Goal: Transaction & Acquisition: Purchase product/service

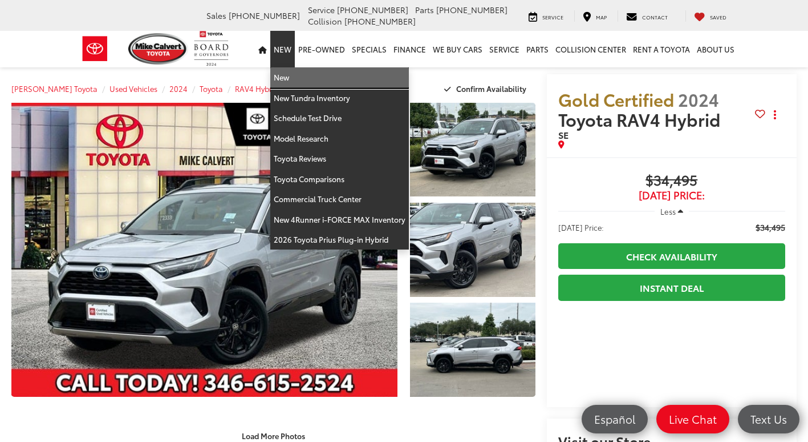
click at [285, 82] on link "New" at bounding box center [339, 77] width 139 height 21
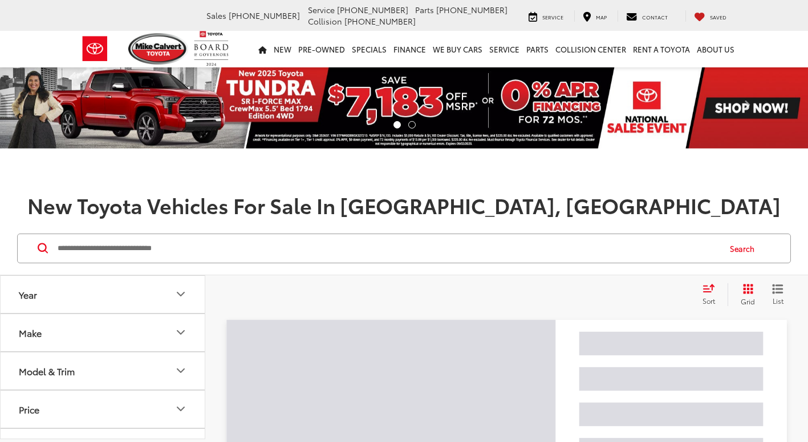
click at [236, 245] on input "Search by Make, Model, or Keyword" at bounding box center [387, 247] width 663 height 27
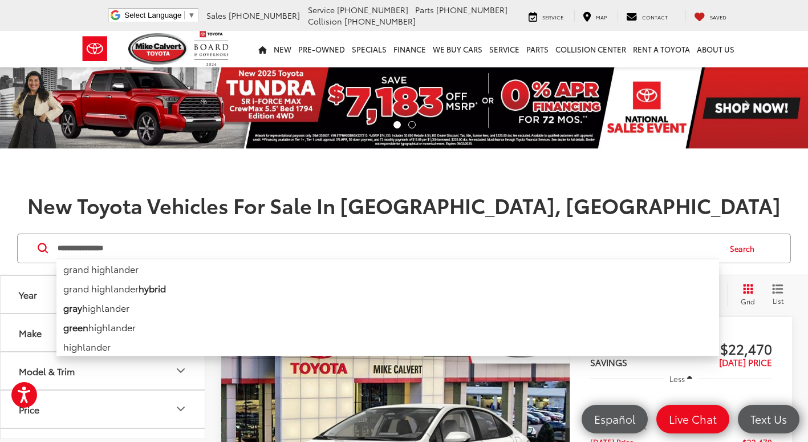
type input "**********"
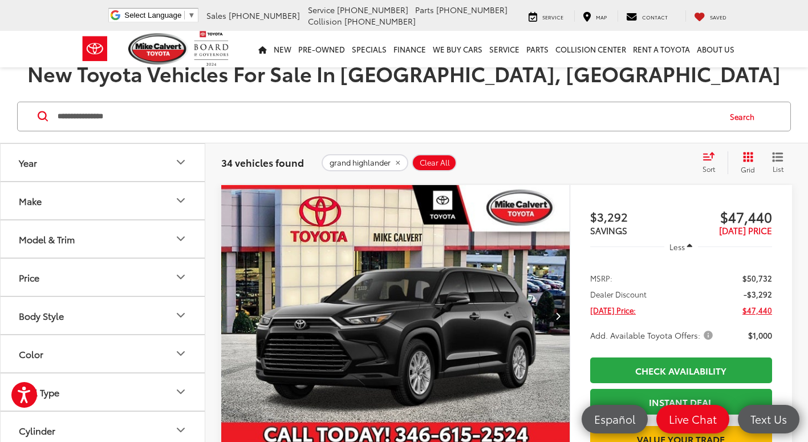
scroll to position [228, 0]
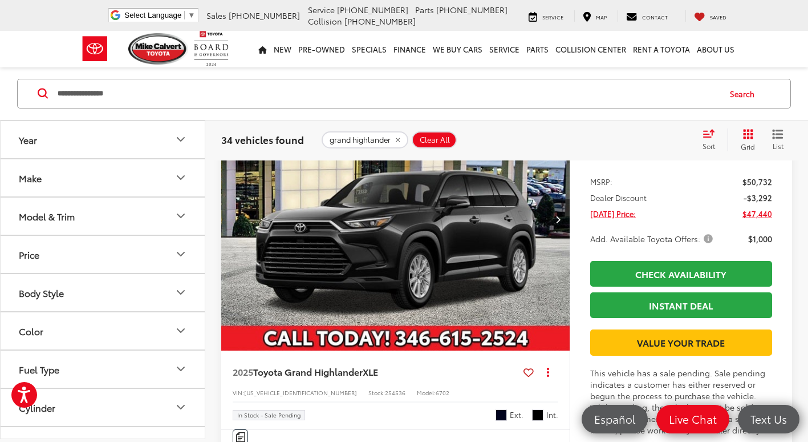
click at [562, 217] on button "Next image" at bounding box center [558, 219] width 23 height 40
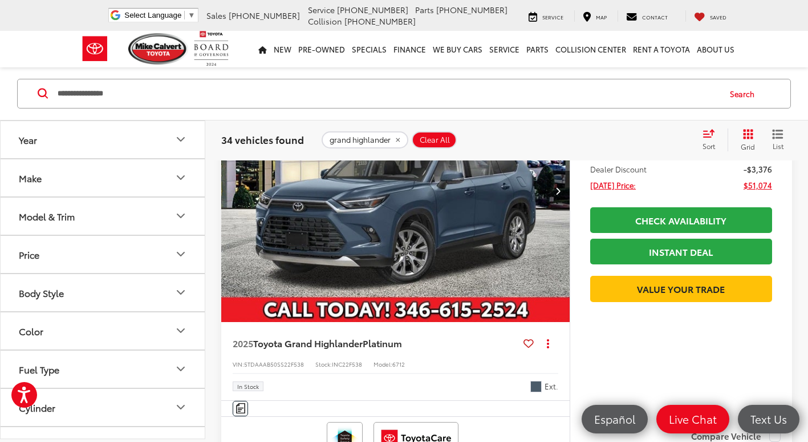
scroll to position [1141, 0]
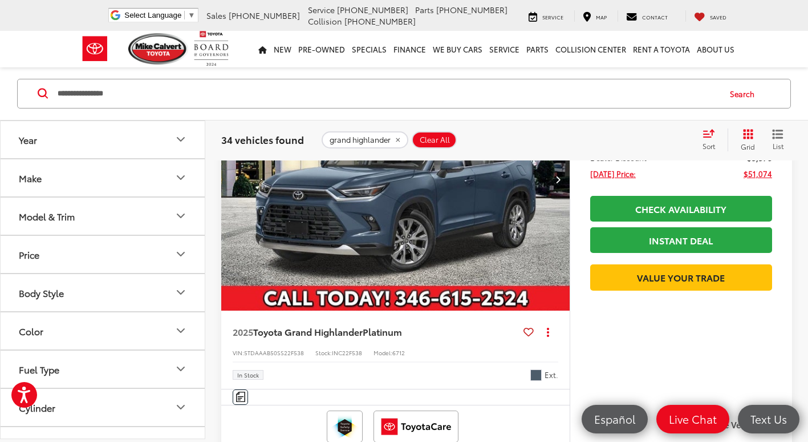
click at [558, 183] on icon "Next image" at bounding box center [558, 179] width 5 height 8
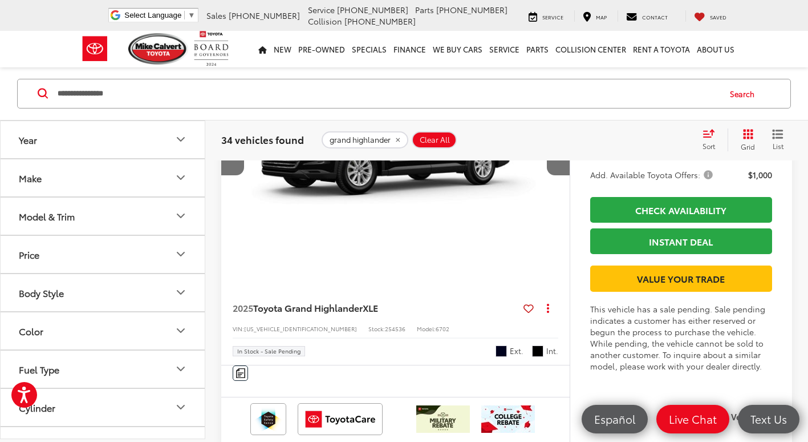
scroll to position [228, 0]
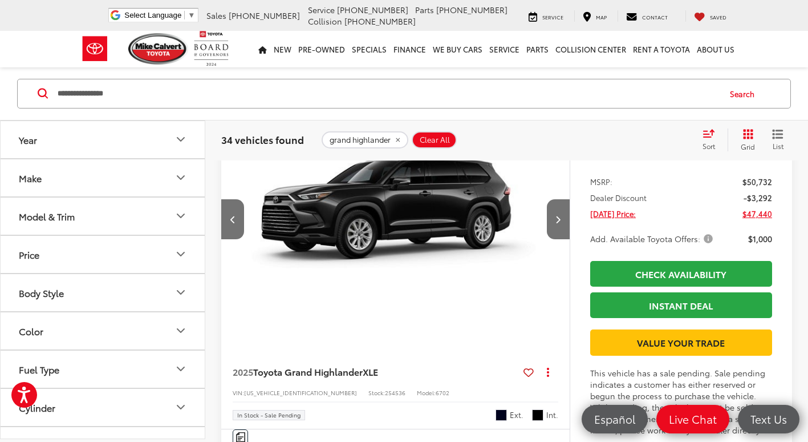
click at [703, 146] on span "Sort" at bounding box center [709, 146] width 13 height 10
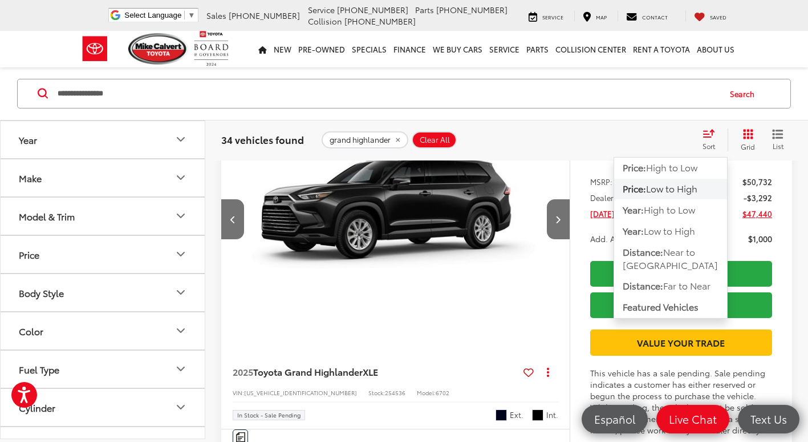
click at [685, 188] on span "Low to High" at bounding box center [671, 188] width 51 height 13
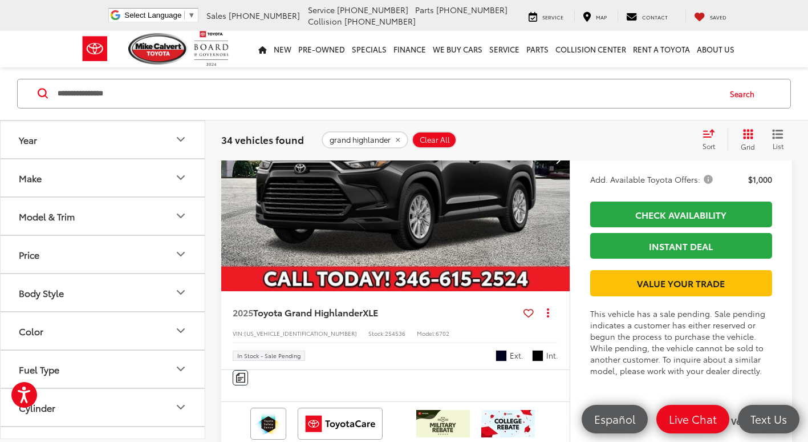
scroll to position [269, 0]
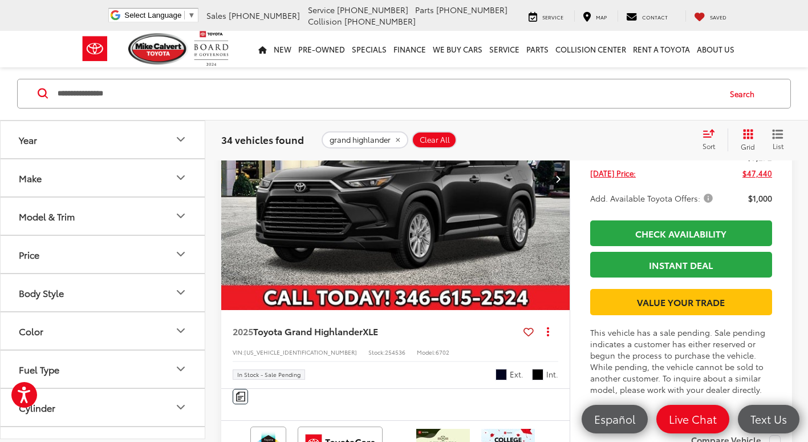
click at [550, 178] on button "Next image" at bounding box center [558, 179] width 23 height 40
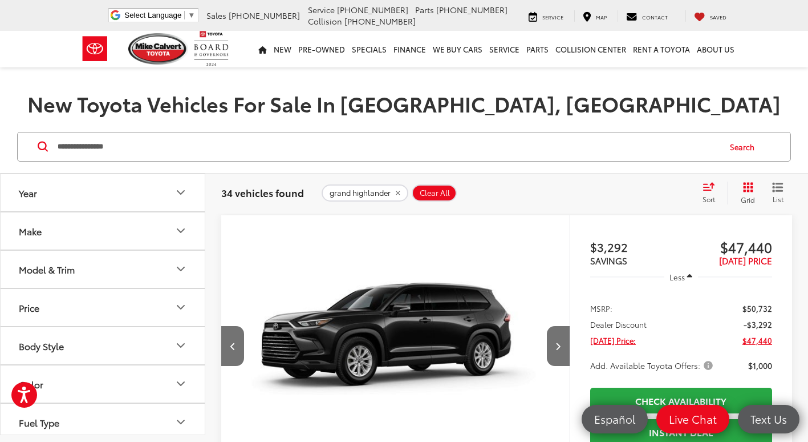
scroll to position [98, 0]
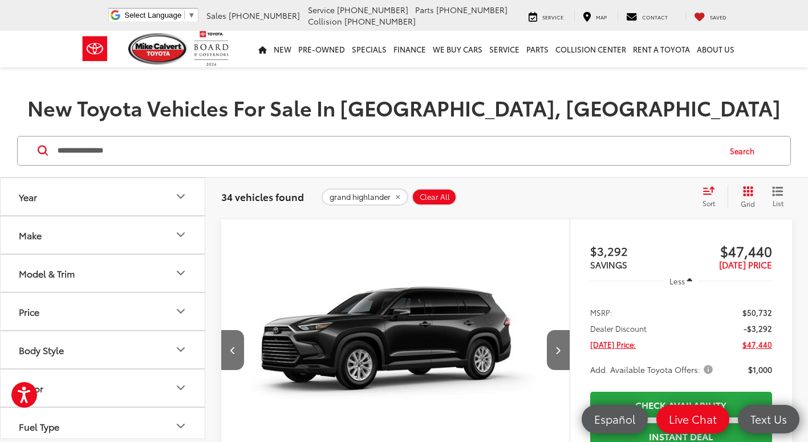
click at [407, 308] on img "2025 Toyota Grand Highlander XLE 1" at bounding box center [396, 350] width 350 height 262
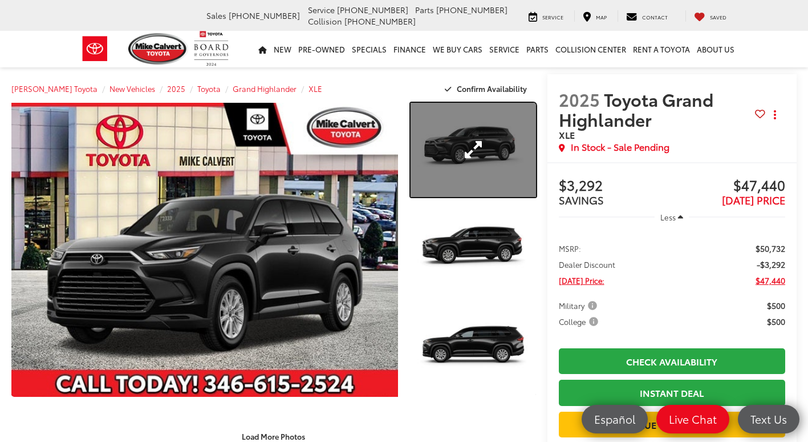
click at [488, 156] on link "Expand Photo 1" at bounding box center [473, 150] width 125 height 94
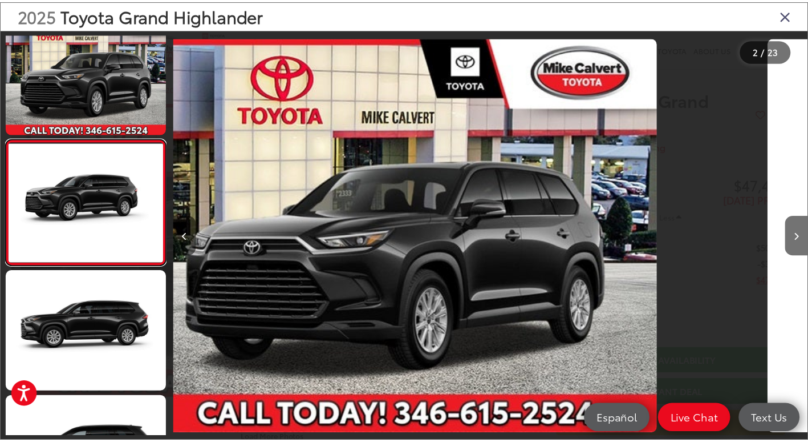
scroll to position [0, 641]
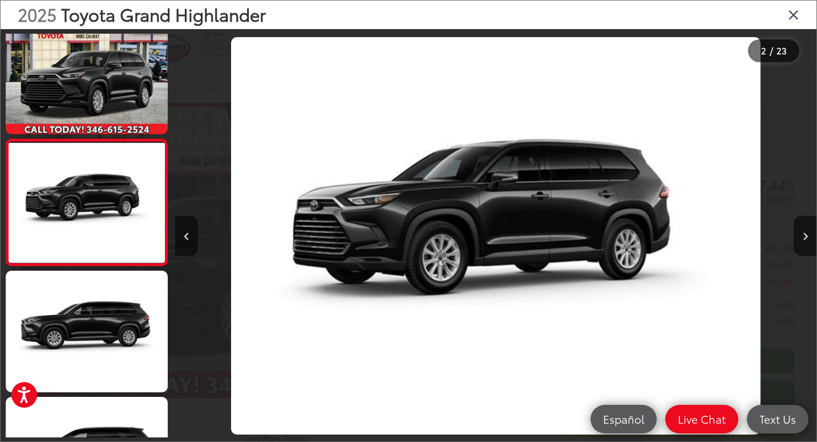
click at [795, 11] on icon "Close gallery" at bounding box center [793, 14] width 11 height 15
